Goal: Task Accomplishment & Management: Manage account settings

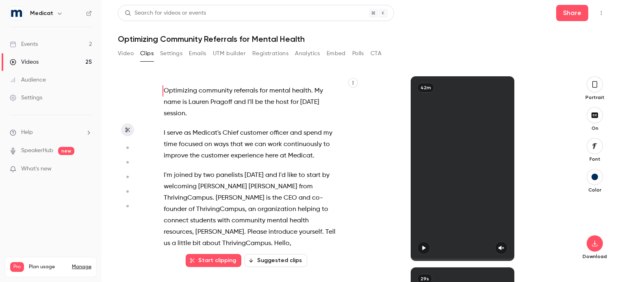
click at [29, 50] on link "Events 2" at bounding box center [50, 44] width 101 height 18
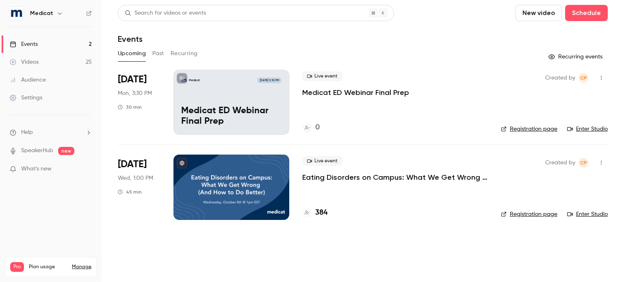
click at [332, 178] on p "Eating Disorders on Campus: What We Get Wrong (And How to Do Better)" at bounding box center [395, 178] width 186 height 10
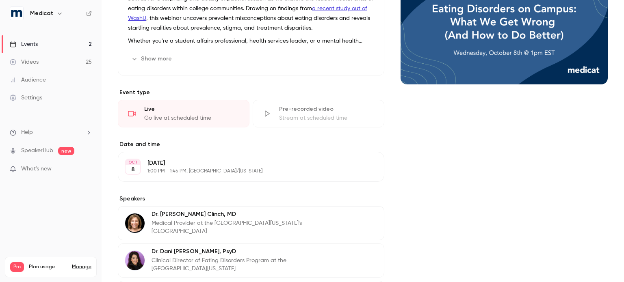
scroll to position [132, 0]
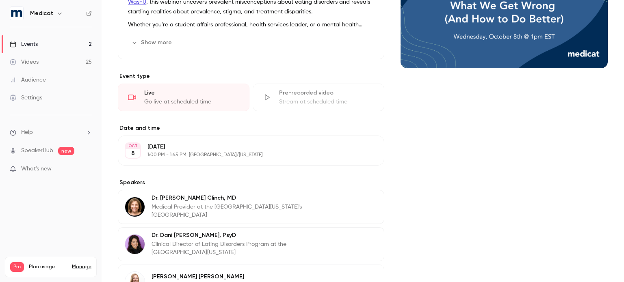
drag, startPoint x: 198, startPoint y: 215, endPoint x: 151, endPoint y: 194, distance: 51.8
click at [151, 197] on div "[PERSON_NAME], MD Medical Provider at the [GEOGRAPHIC_DATA][US_STATE]'s [GEOGRA…" at bounding box center [241, 206] width 180 height 19
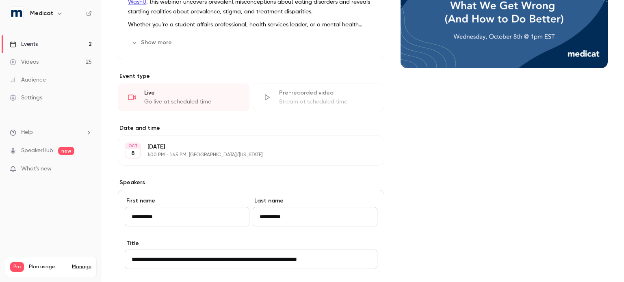
drag, startPoint x: 193, startPoint y: 259, endPoint x: 360, endPoint y: 244, distance: 167.0
click at [360, 244] on div "**********" at bounding box center [251, 254] width 252 height 30
click at [427, 154] on div "Cover image" at bounding box center [503, 252] width 207 height 621
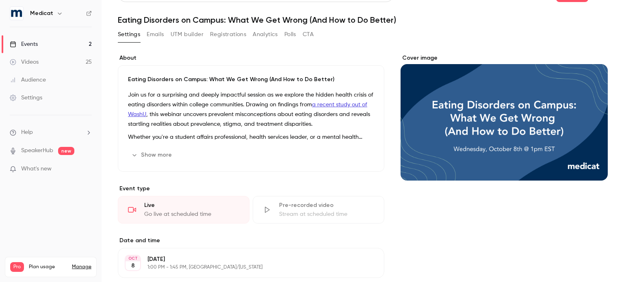
scroll to position [0, 0]
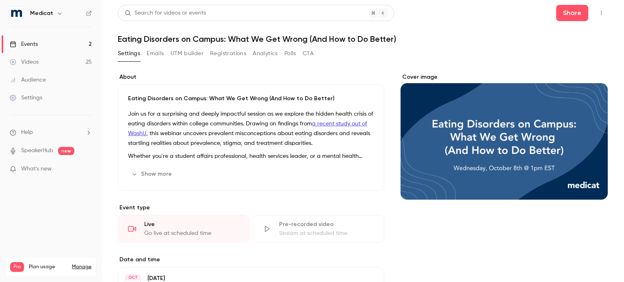
click at [192, 52] on button "UTM builder" at bounding box center [186, 53] width 33 height 13
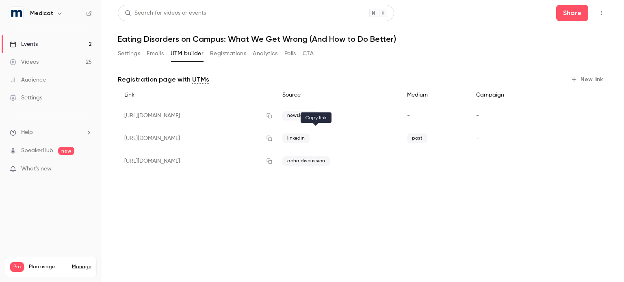
click at [272, 138] on icon "button" at bounding box center [269, 139] width 6 height 6
